Goal: Task Accomplishment & Management: Use online tool/utility

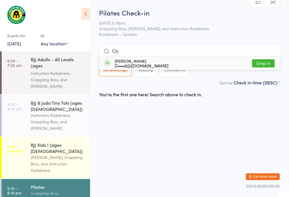
type input "Cly"
click at [268, 59] on button "Drop in" at bounding box center [263, 63] width 23 height 8
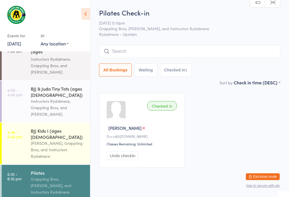
scroll to position [14, 0]
click at [132, 58] on input "search" at bounding box center [189, 51] width 181 height 13
click at [147, 54] on input "search" at bounding box center [189, 51] width 181 height 13
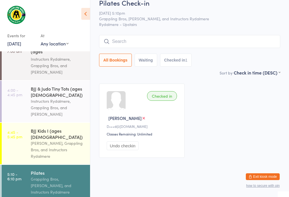
scroll to position [45, 0]
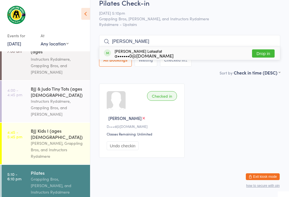
type input "[PERSON_NAME]"
click at [268, 49] on button "Drop in" at bounding box center [263, 53] width 23 height 8
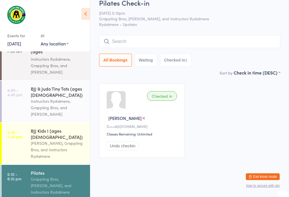
scroll to position [15, 0]
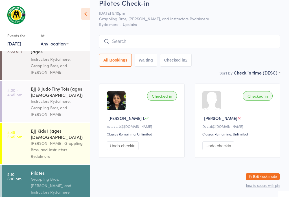
click at [142, 35] on input "search" at bounding box center [189, 41] width 181 height 13
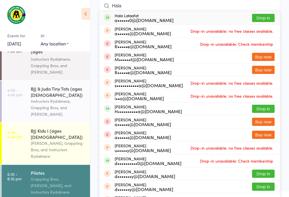
type input "Hala"
click at [258, 18] on button "Drop in" at bounding box center [263, 18] width 23 height 8
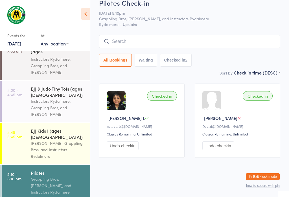
scroll to position [15, 0]
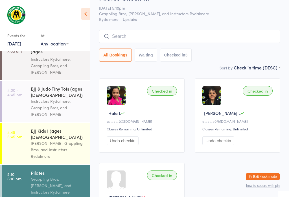
click at [138, 37] on input "search" at bounding box center [189, 36] width 181 height 13
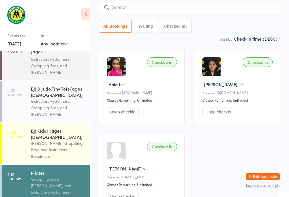
scroll to position [45, 0]
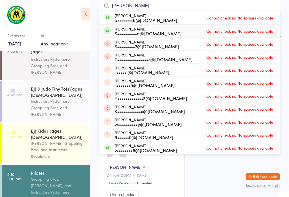
type input "[PERSON_NAME]"
click at [142, 29] on div "[PERSON_NAME] S••••••••••a@[DOMAIN_NAME]" at bounding box center [148, 31] width 67 height 9
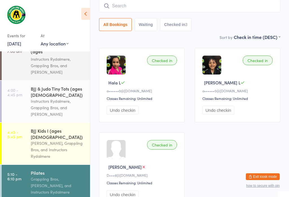
click at [188, 12] on input "search" at bounding box center [189, 5] width 181 height 13
type input "[PERSON_NAME]"
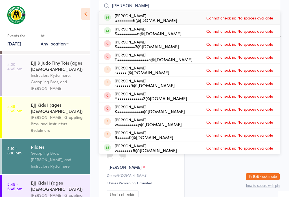
scroll to position [46, 0]
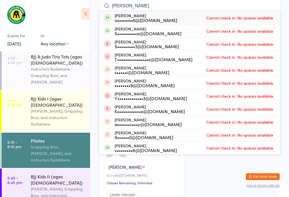
click at [65, 68] on div "Instructors Rydalmere, Grappling Bros, and [PERSON_NAME]" at bounding box center [58, 75] width 54 height 19
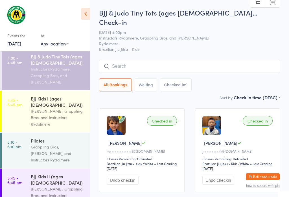
click at [21, 42] on link "[DATE]" at bounding box center [14, 43] width 14 height 6
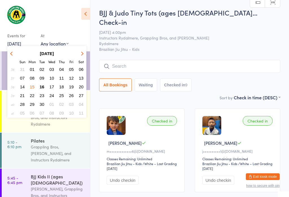
click at [42, 85] on span "16" at bounding box center [42, 86] width 5 height 5
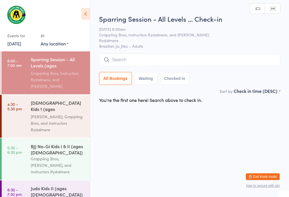
click at [53, 114] on div "[PERSON_NAME], Grappling Bros, and Instructors Rydalmere" at bounding box center [58, 123] width 54 height 19
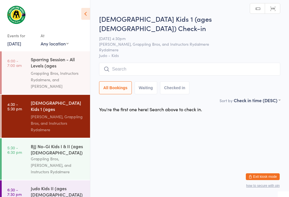
click at [158, 63] on input "search" at bounding box center [189, 69] width 181 height 13
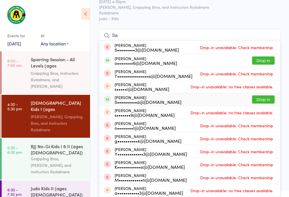
type input "Sa"
click at [266, 93] on div "[PERSON_NAME] S••••••••••a@[DOMAIN_NAME] Drop in" at bounding box center [189, 99] width 181 height 13
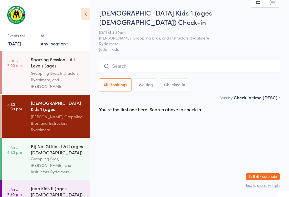
scroll to position [0, 0]
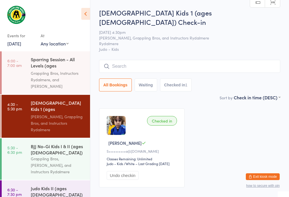
click at [176, 60] on input "search" at bounding box center [189, 66] width 181 height 13
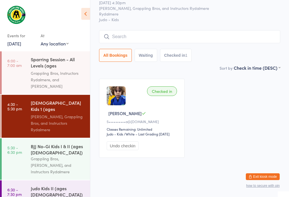
scroll to position [51, 0]
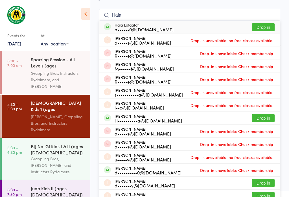
type input "Hala"
click at [264, 23] on button "Drop in" at bounding box center [263, 27] width 23 height 8
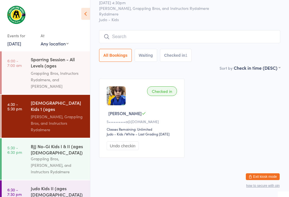
scroll to position [30, 0]
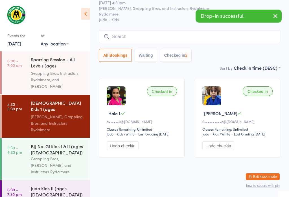
click at [159, 30] on input "search" at bounding box center [189, 36] width 181 height 13
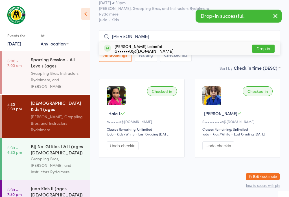
type input "[PERSON_NAME]"
click at [260, 45] on button "Drop in" at bounding box center [263, 49] width 23 height 8
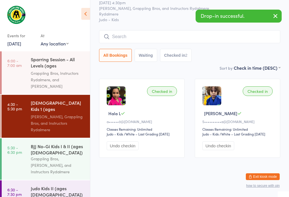
scroll to position [30, 0]
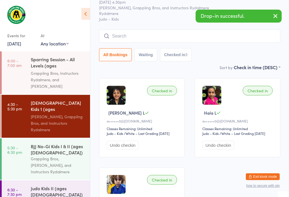
click at [25, 143] on link "5:30 - 6:30 pm BJJ No-Gi Kids I & II (ages [DEMOGRAPHIC_DATA]) Grappling Bros, …" at bounding box center [46, 159] width 88 height 42
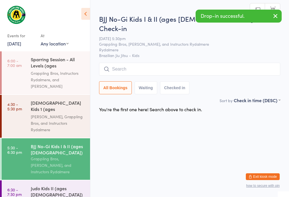
click at [20, 72] on link "6:00 - 7:00 am Sparring Session - All Levels (ages [DEMOGRAPHIC_DATA]+) Grappli…" at bounding box center [46, 72] width 88 height 43
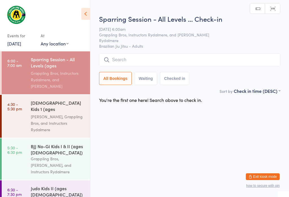
click at [21, 102] on time "4:30 - 5:30 pm" at bounding box center [14, 106] width 15 height 9
